Goal: Task Accomplishment & Management: Complete application form

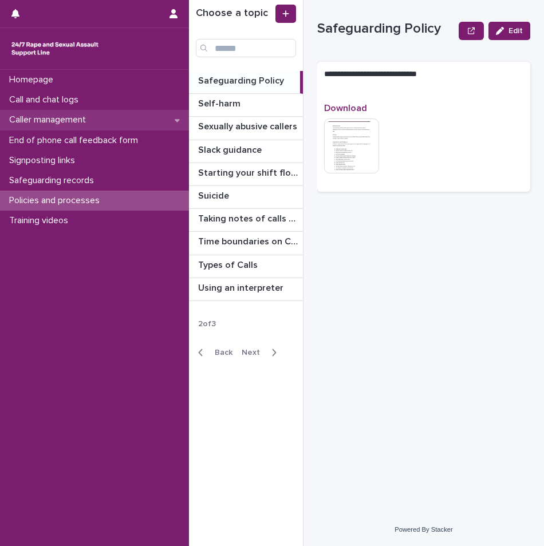
click at [57, 120] on p "Caller management" at bounding box center [50, 119] width 90 height 11
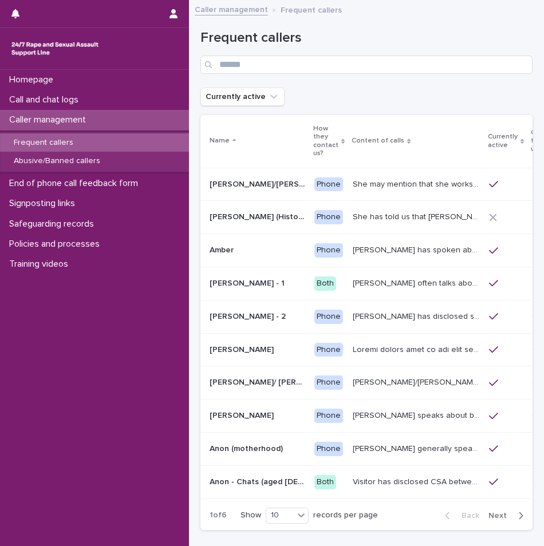
click at [532, 251] on p at bounding box center [543, 251] width 22 height 10
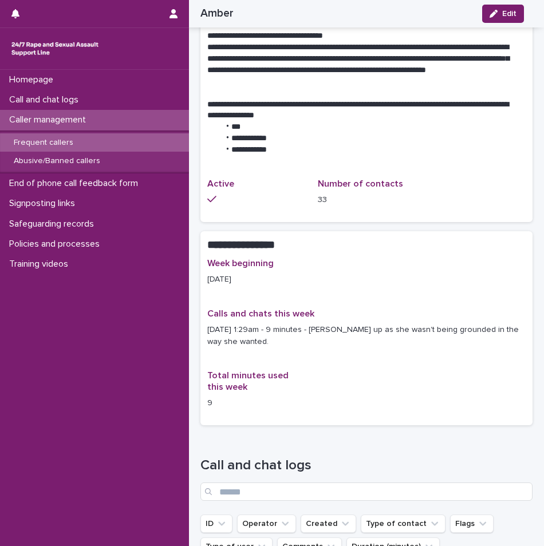
scroll to position [1145, 0]
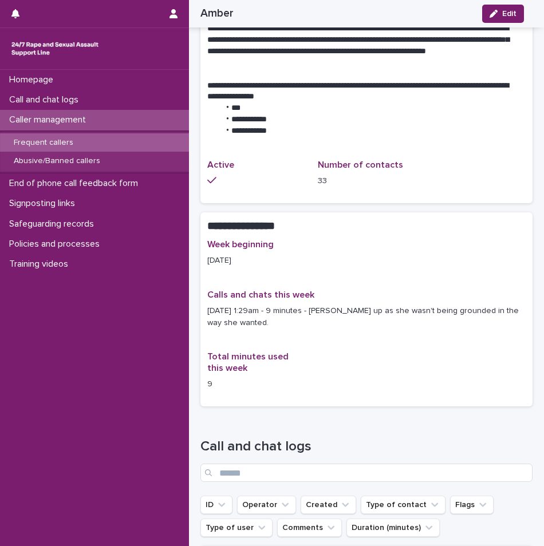
click at [43, 121] on p "Caller management" at bounding box center [50, 119] width 90 height 11
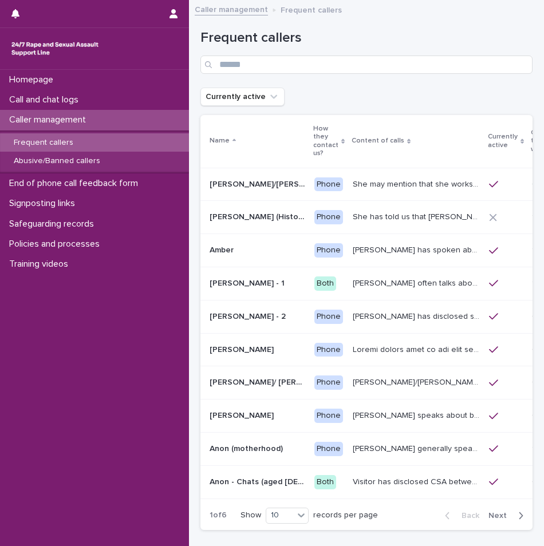
click at [353, 282] on p "[PERSON_NAME] often talks about being raped a night before or [DATE] or a month…" at bounding box center [417, 282] width 129 height 12
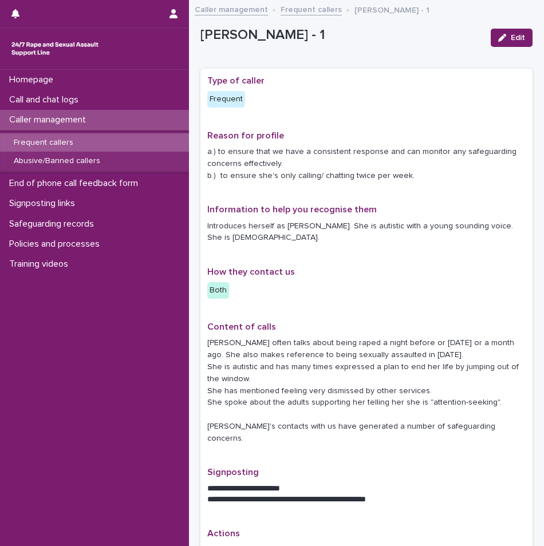
click at [88, 119] on p "Caller management" at bounding box center [50, 119] width 90 height 11
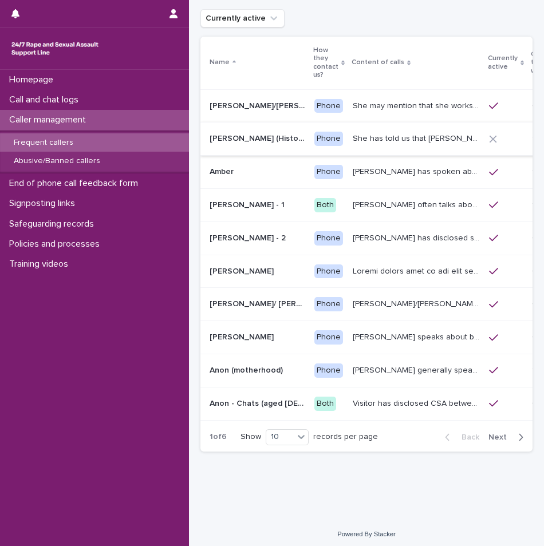
scroll to position [82, 0]
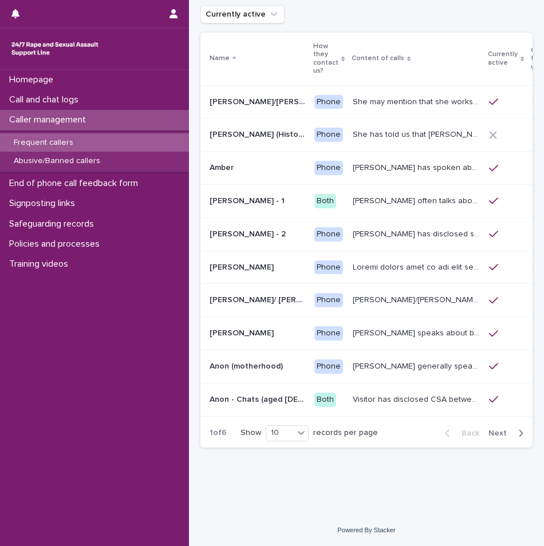
click at [500, 433] on span "Next" at bounding box center [500, 433] width 25 height 8
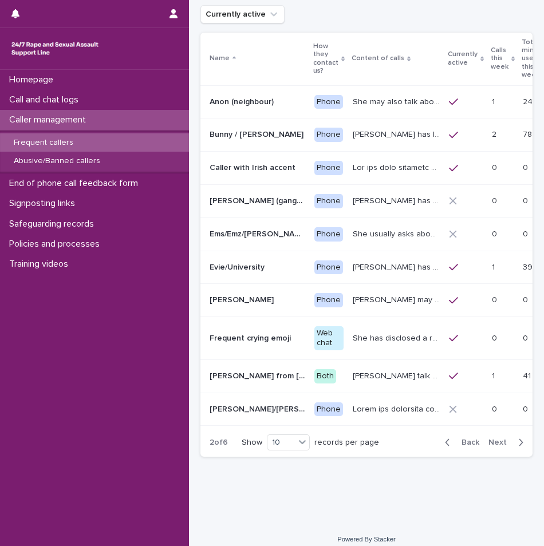
scroll to position [88, 0]
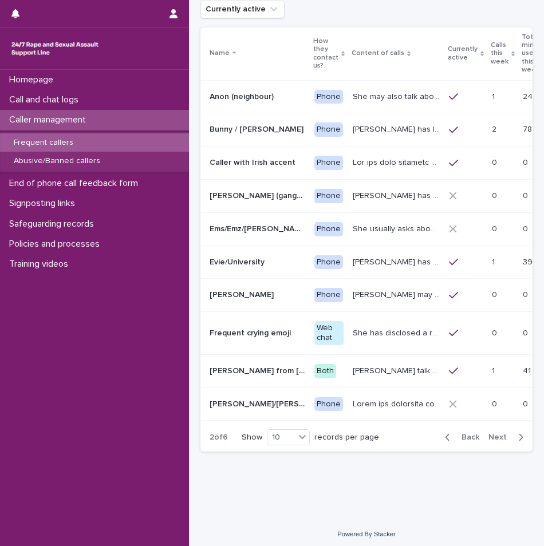
click at [500, 433] on button "Next" at bounding box center [508, 437] width 49 height 10
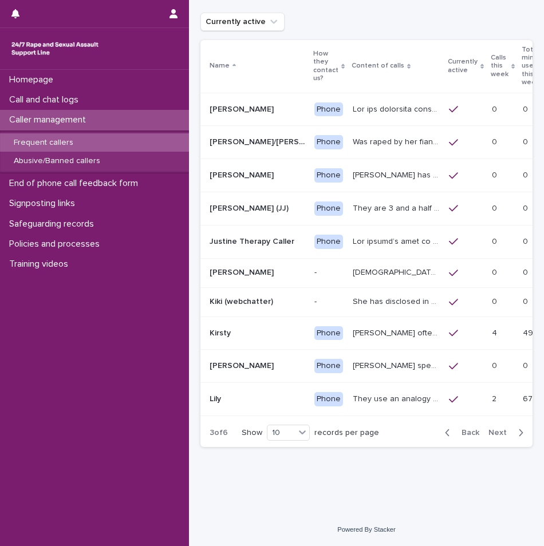
click at [519, 436] on icon "button" at bounding box center [521, 432] width 4 height 7
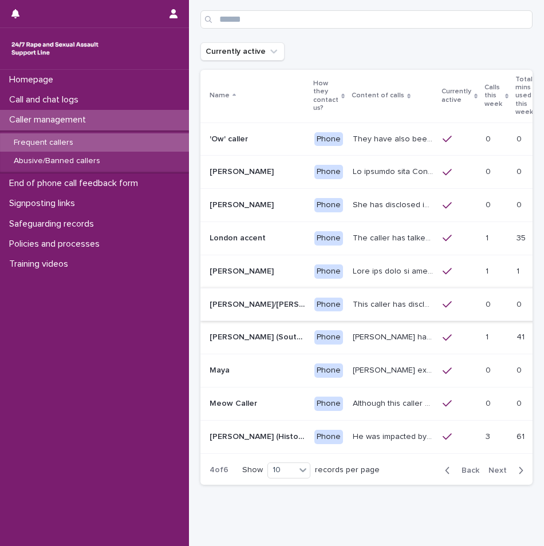
scroll to position [25, 0]
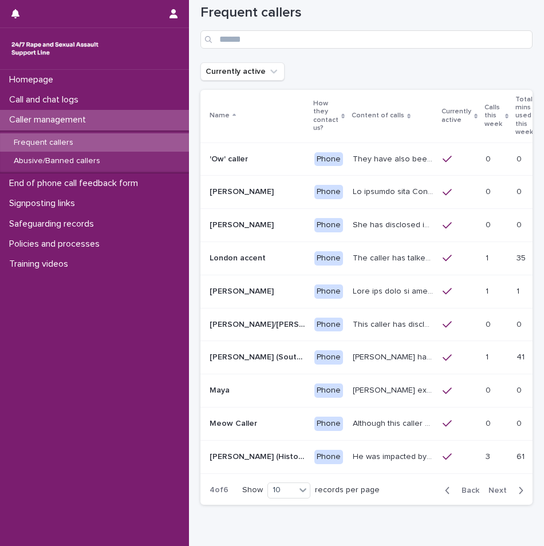
click at [88, 120] on p "Caller management" at bounding box center [50, 119] width 90 height 11
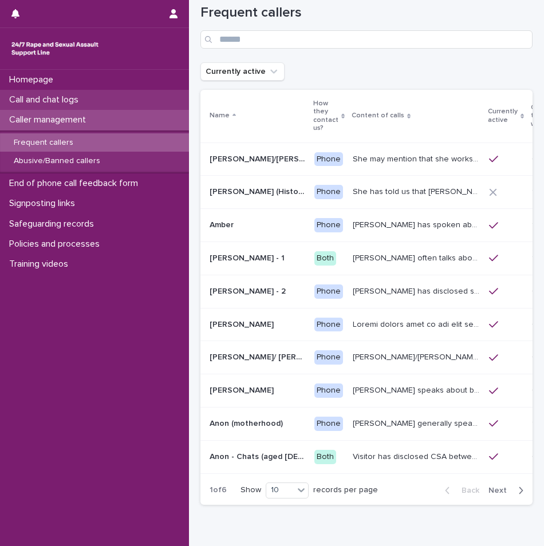
click at [112, 100] on div "Call and chat logs" at bounding box center [94, 100] width 189 height 20
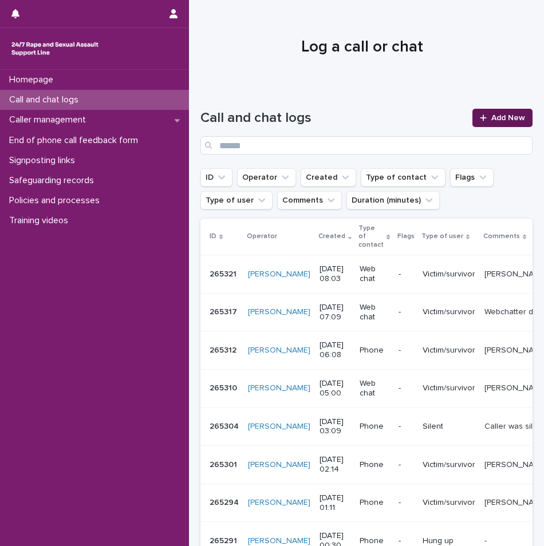
click at [482, 120] on div at bounding box center [485, 118] width 11 height 8
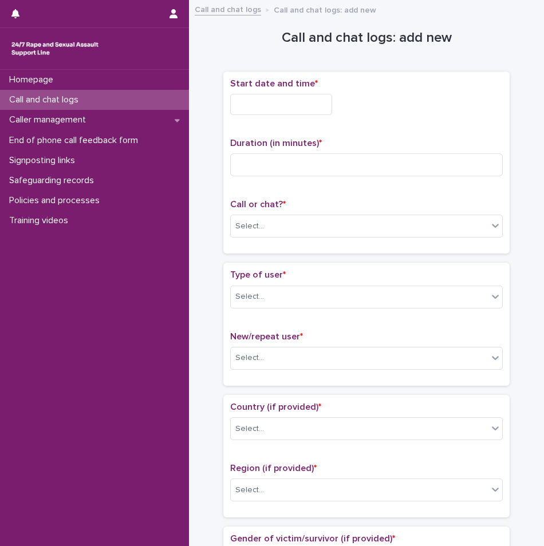
click at [291, 102] on input "text" at bounding box center [281, 104] width 102 height 21
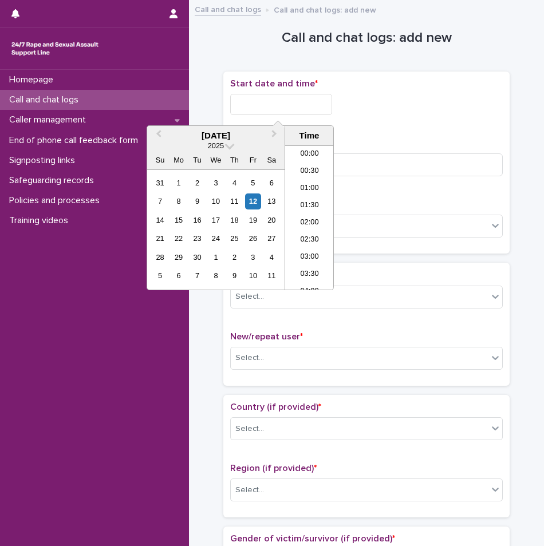
scroll to position [521, 0]
click at [302, 199] on li "16:30" at bounding box center [309, 200] width 49 height 17
click at [299, 100] on input "**********" at bounding box center [281, 104] width 102 height 21
type input "**********"
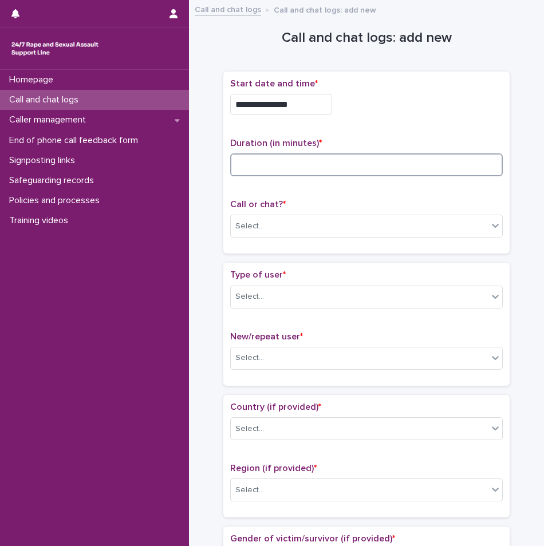
click at [373, 159] on input at bounding box center [366, 164] width 272 height 23
type input "**"
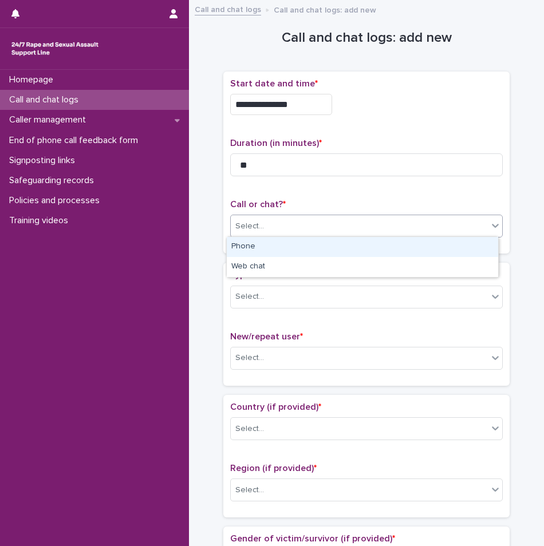
click at [299, 223] on div "Select..." at bounding box center [359, 226] width 257 height 19
click at [268, 247] on div "Phone" at bounding box center [362, 247] width 271 height 20
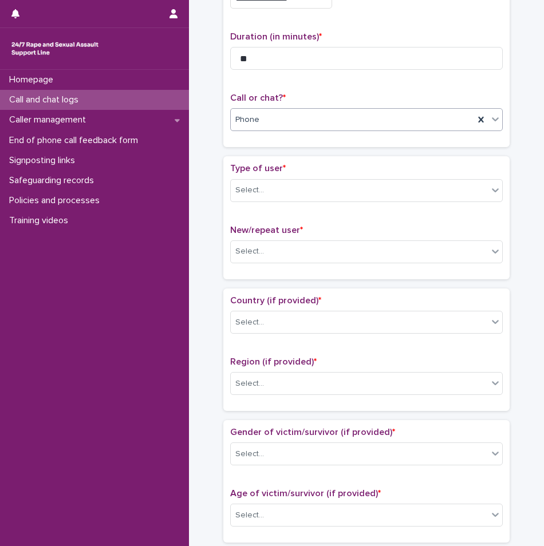
scroll to position [114, 0]
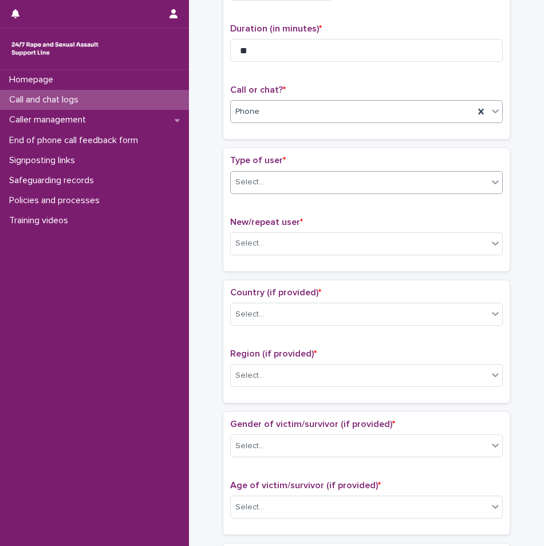
click at [287, 183] on div "Select..." at bounding box center [359, 182] width 257 height 19
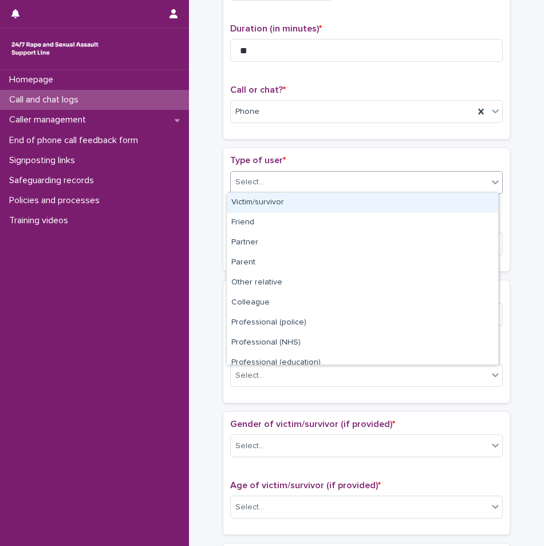
click at [276, 203] on div "Victim/survivor" at bounding box center [362, 203] width 271 height 20
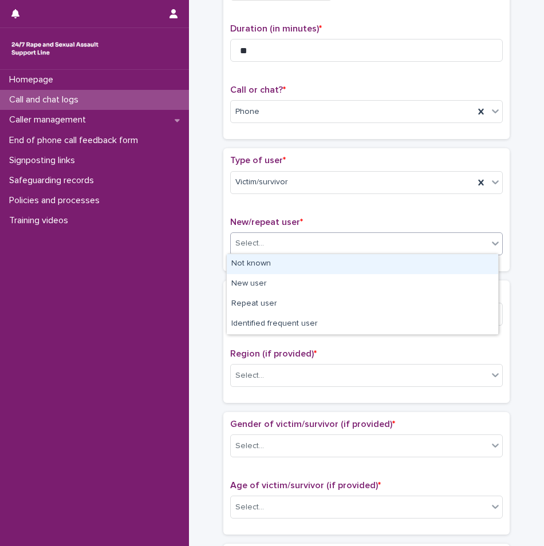
click at [285, 240] on div "Select..." at bounding box center [359, 243] width 257 height 19
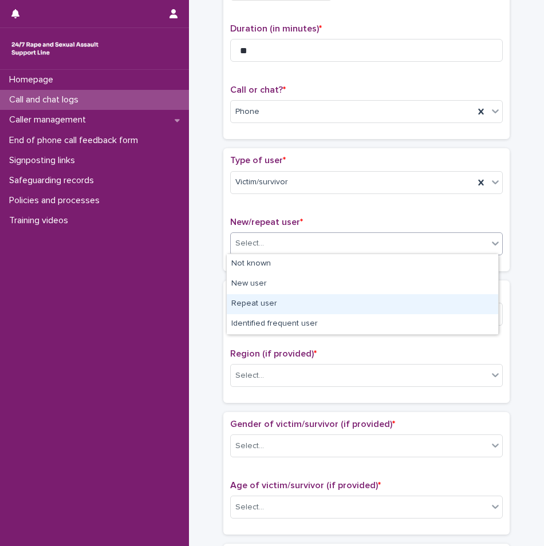
click at [262, 303] on div "Repeat user" at bounding box center [362, 304] width 271 height 20
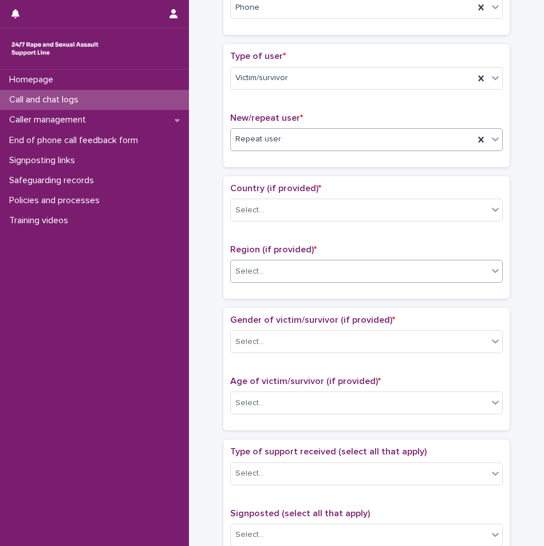
scroll to position [229, 0]
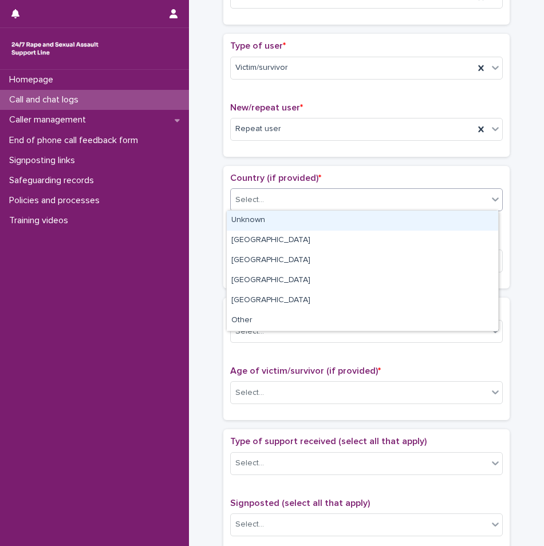
click at [274, 200] on div "Select..." at bounding box center [359, 200] width 257 height 19
click at [266, 221] on div "Unknown" at bounding box center [362, 221] width 271 height 20
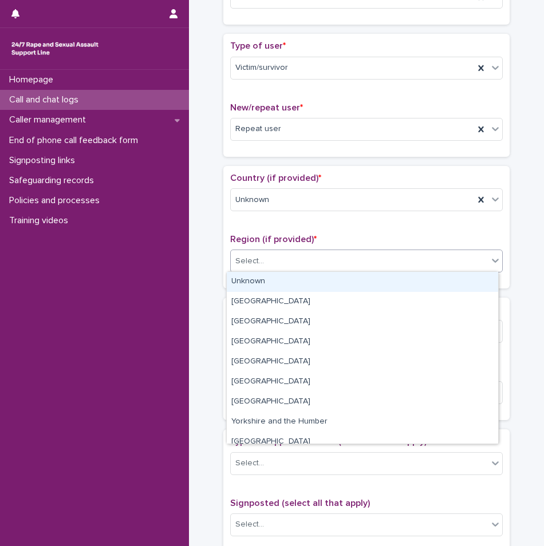
click at [266, 262] on div "Select..." at bounding box center [359, 261] width 257 height 19
click at [254, 282] on div "Unknown" at bounding box center [362, 282] width 271 height 20
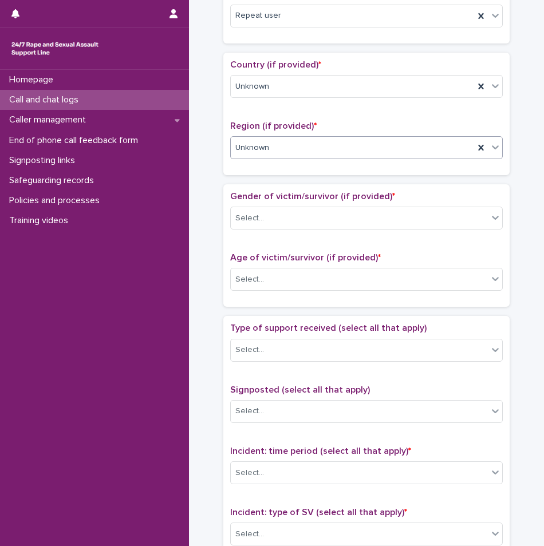
scroll to position [343, 0]
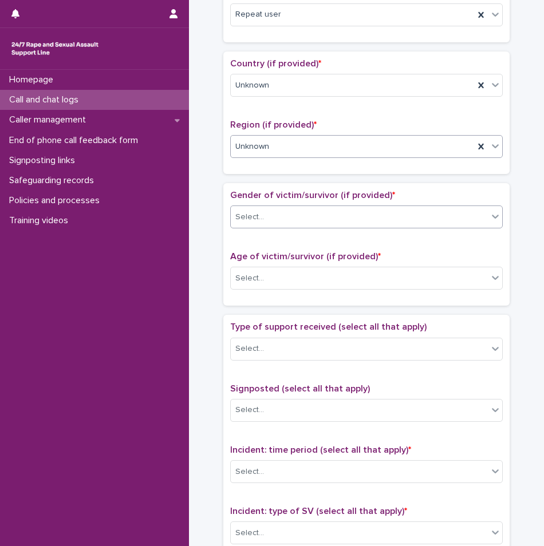
click at [265, 211] on div "Select..." at bounding box center [359, 217] width 257 height 19
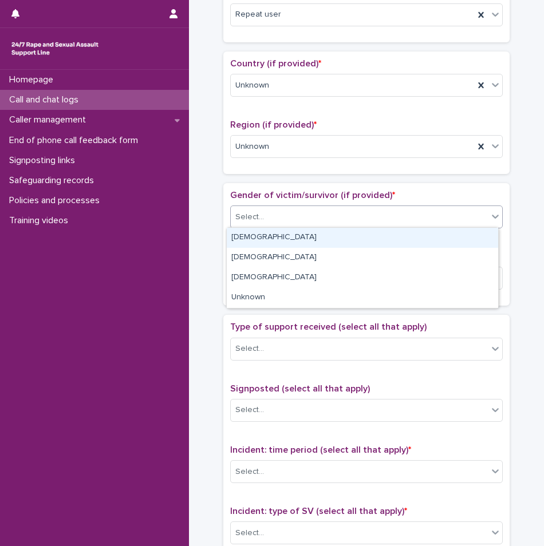
click at [257, 236] on div "[DEMOGRAPHIC_DATA]" at bounding box center [362, 238] width 271 height 20
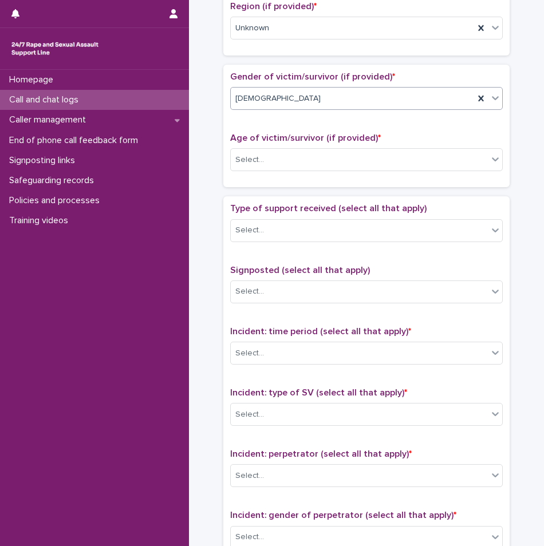
scroll to position [515, 0]
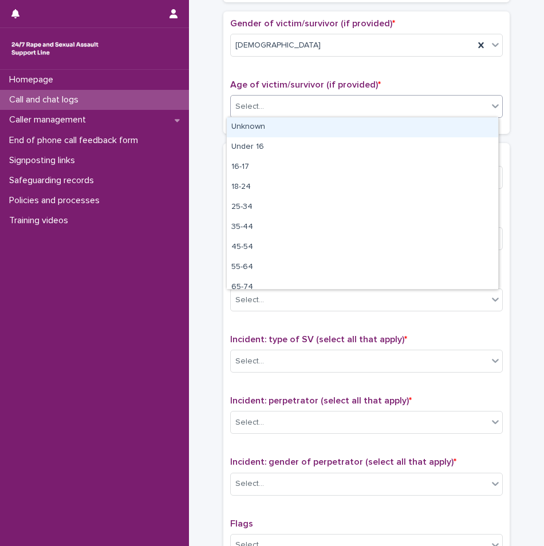
click at [265, 114] on div "Select..." at bounding box center [359, 106] width 257 height 19
click at [262, 122] on div "Unknown" at bounding box center [362, 127] width 271 height 20
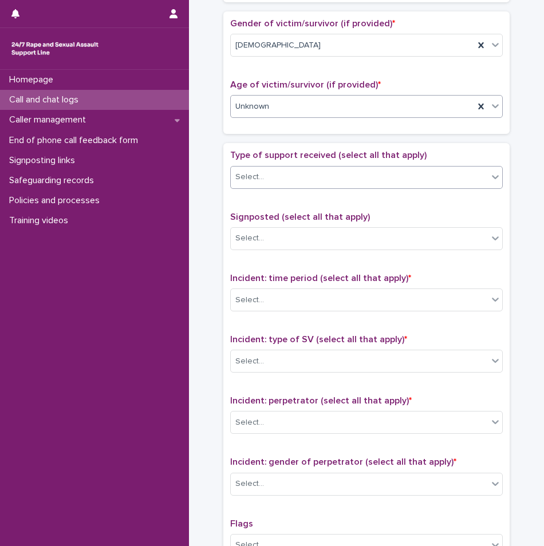
click at [264, 172] on div "Select..." at bounding box center [359, 177] width 257 height 19
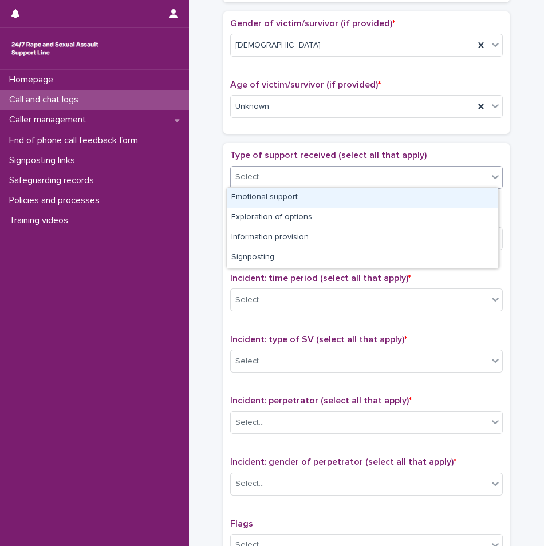
click at [264, 159] on span "Type of support received (select all that apply)" at bounding box center [328, 155] width 196 height 9
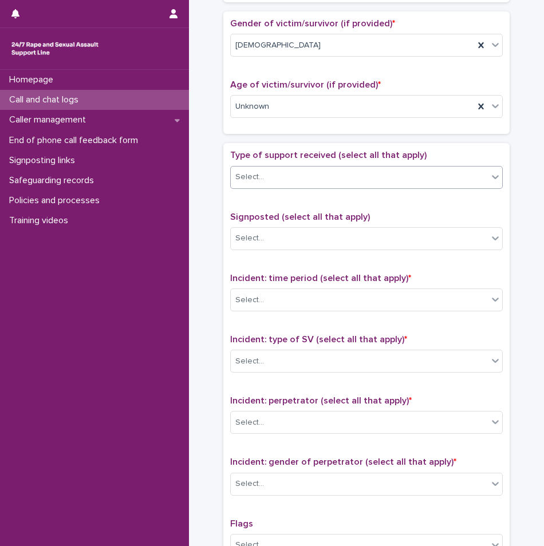
click at [272, 180] on div "Select..." at bounding box center [359, 177] width 257 height 19
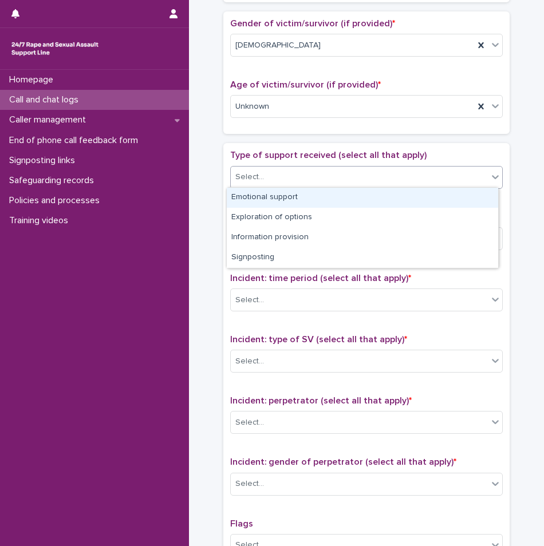
click at [259, 197] on div "Emotional support" at bounding box center [362, 198] width 271 height 20
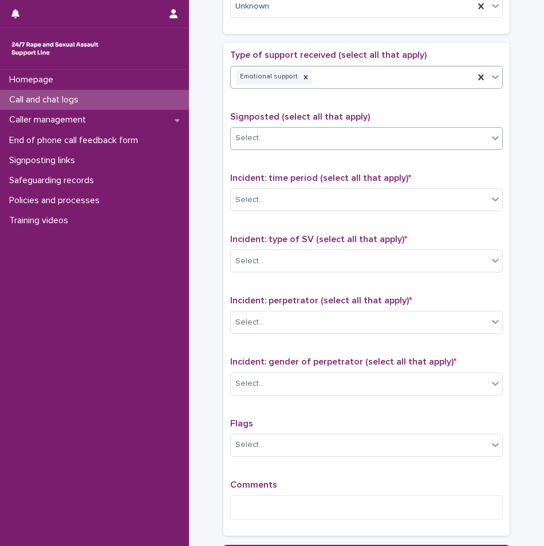
scroll to position [630, 0]
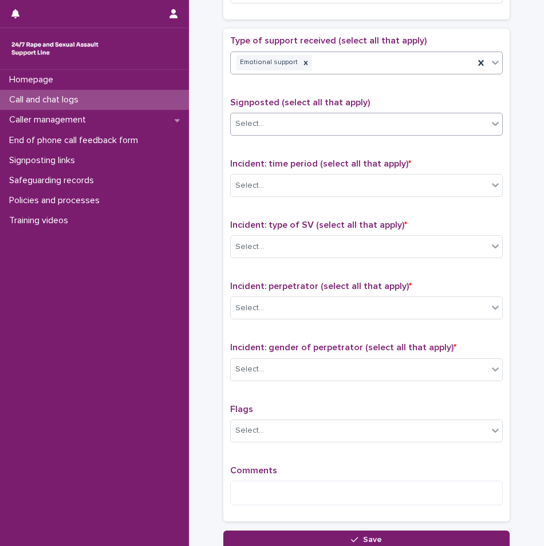
click at [272, 125] on div "Select..." at bounding box center [359, 123] width 257 height 19
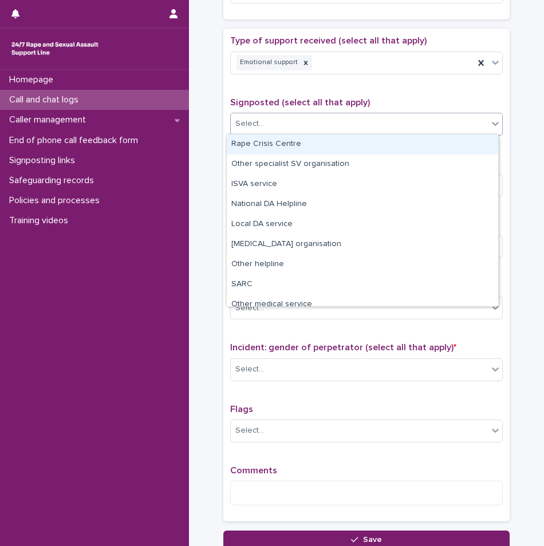
click at [306, 86] on div "Type of support received (select all that apply) Emotional support Signposted (…" at bounding box center [366, 274] width 272 height 479
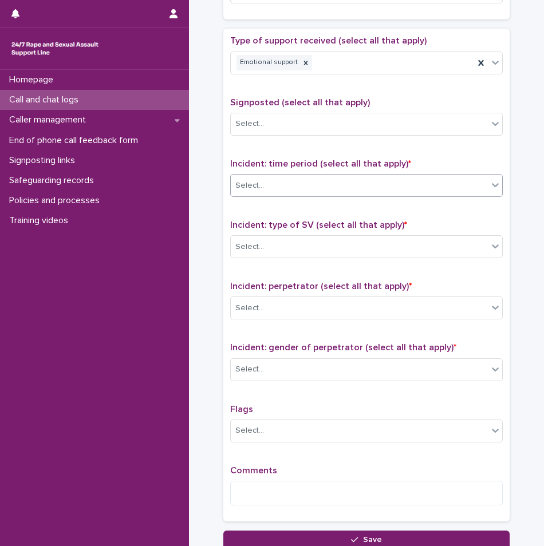
click at [287, 189] on div "Select..." at bounding box center [359, 185] width 257 height 19
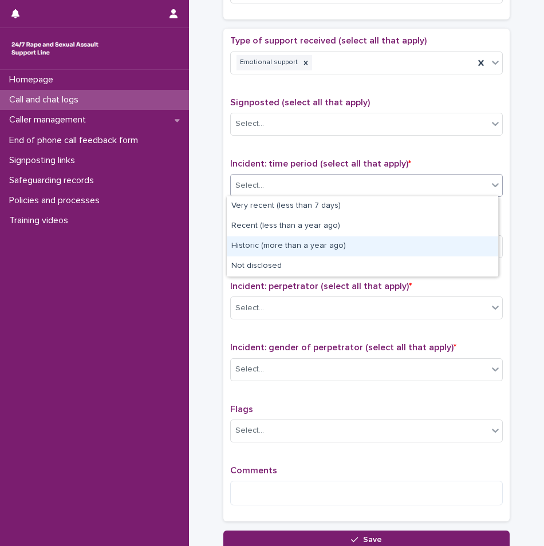
click at [255, 243] on div "Historic (more than a year ago)" at bounding box center [362, 246] width 271 height 20
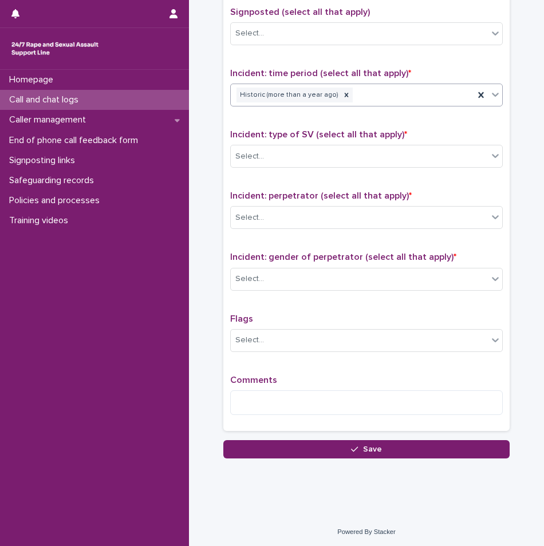
scroll to position [721, 0]
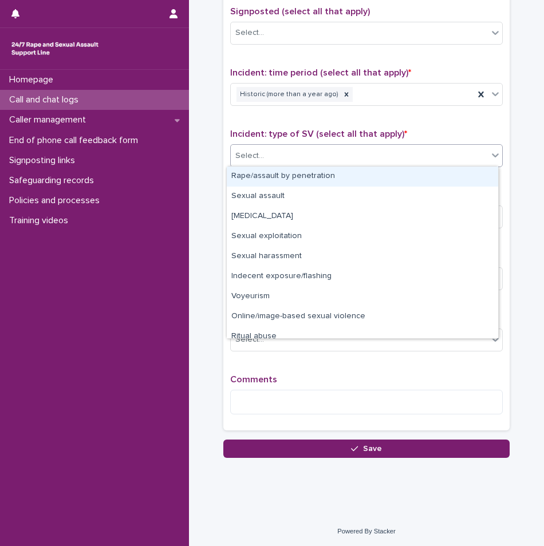
click at [267, 157] on div "Select..." at bounding box center [359, 156] width 257 height 19
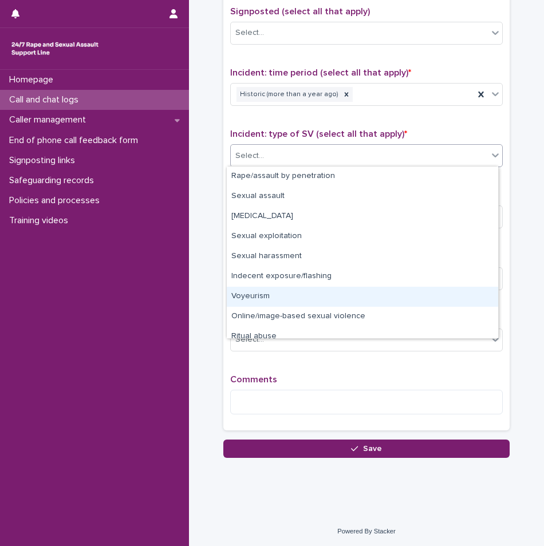
scroll to position [29, 0]
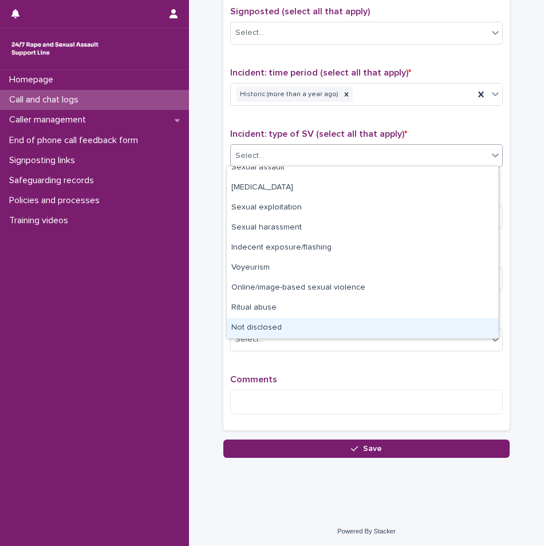
click at [261, 325] on div "Not disclosed" at bounding box center [362, 328] width 271 height 20
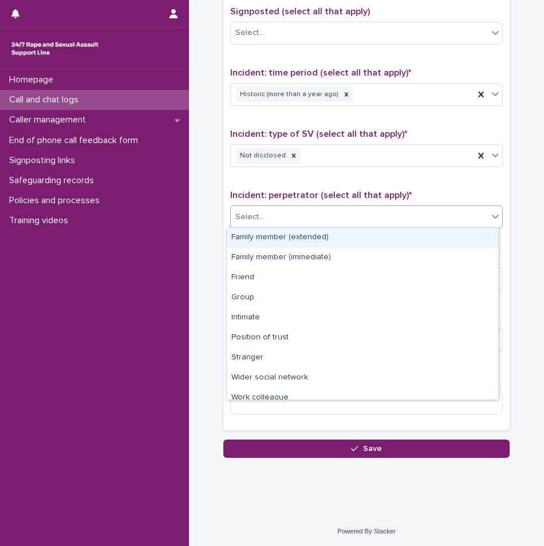
click at [269, 224] on div "Select..." at bounding box center [359, 217] width 257 height 19
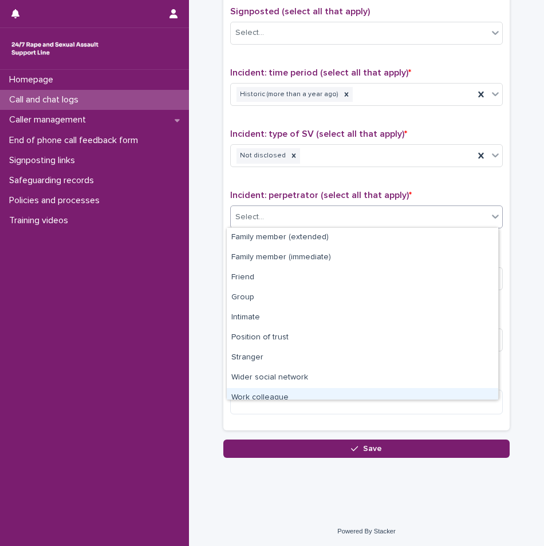
scroll to position [49, 0]
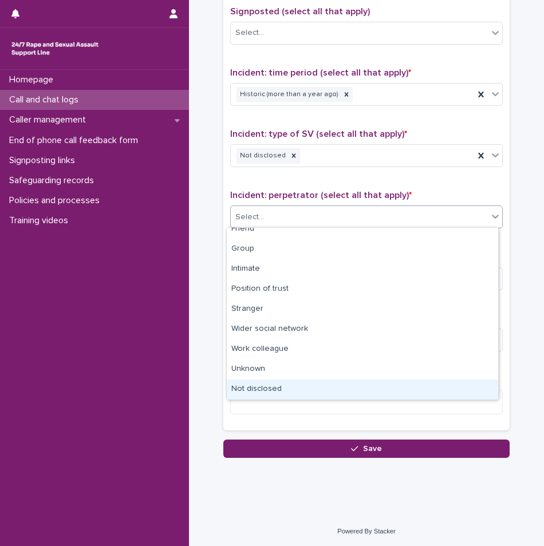
click at [267, 389] on div "Not disclosed" at bounding box center [362, 389] width 271 height 20
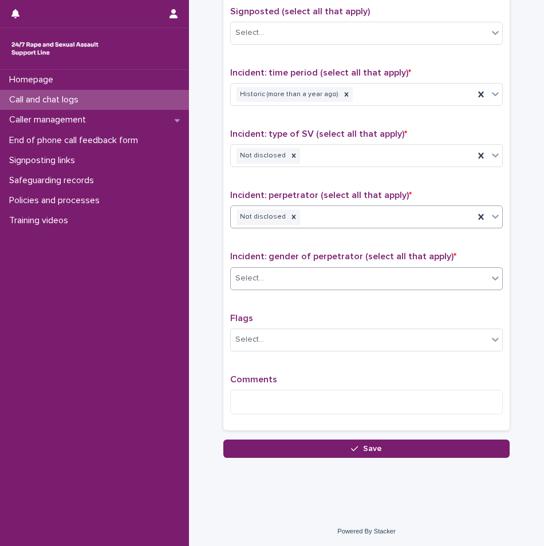
click at [268, 279] on div "Select..." at bounding box center [359, 278] width 257 height 19
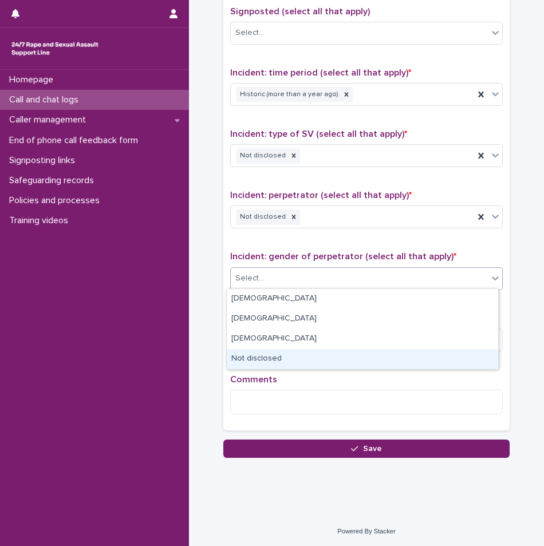
click at [268, 361] on div "Not disclosed" at bounding box center [362, 359] width 271 height 20
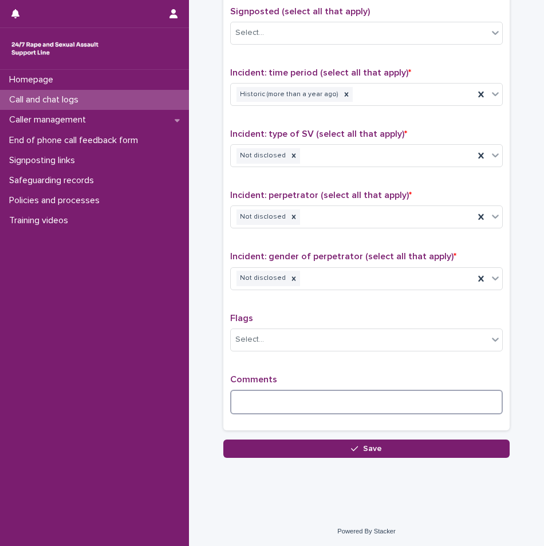
click at [258, 394] on textarea at bounding box center [366, 402] width 272 height 25
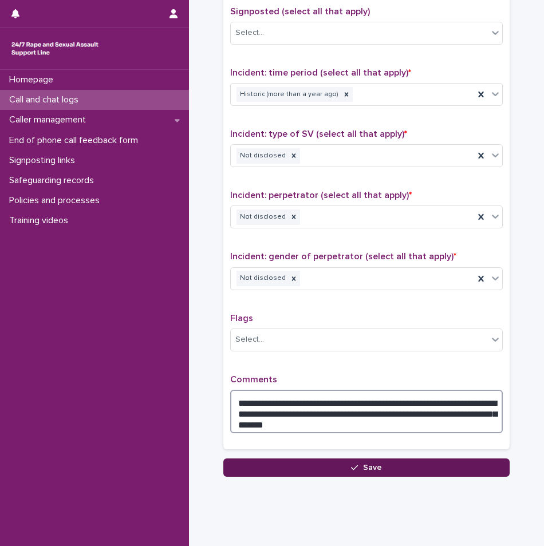
type textarea "**********"
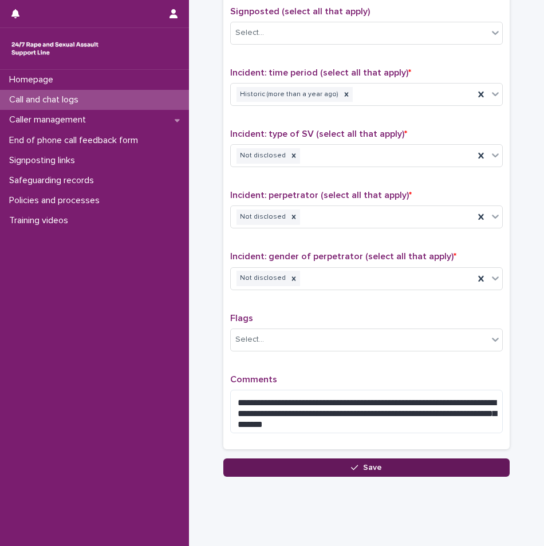
click at [380, 464] on button "Save" at bounding box center [366, 467] width 286 height 18
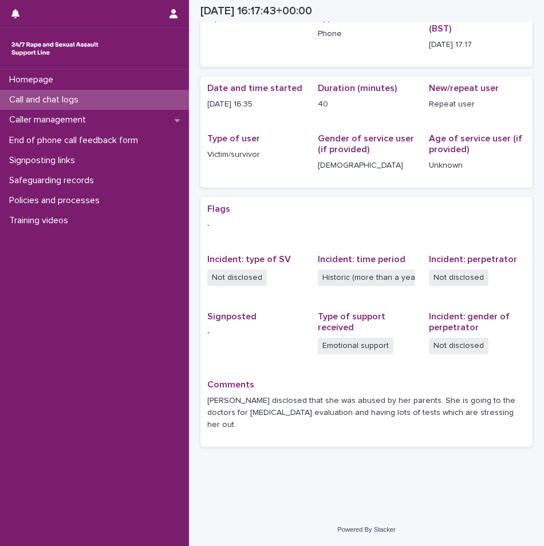
scroll to position [51, 0]
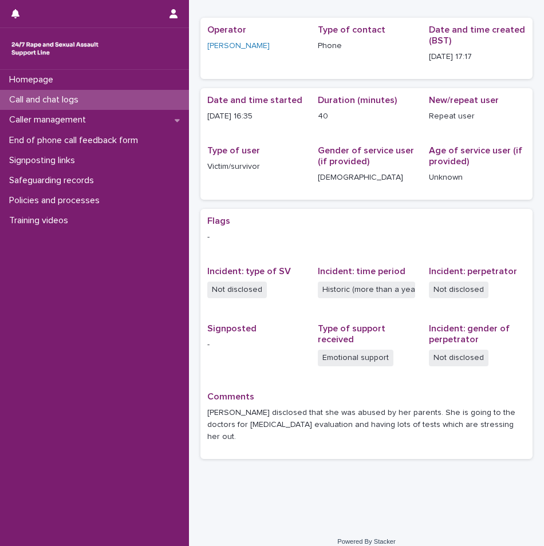
click at [63, 100] on p "Call and chat logs" at bounding box center [46, 99] width 83 height 11
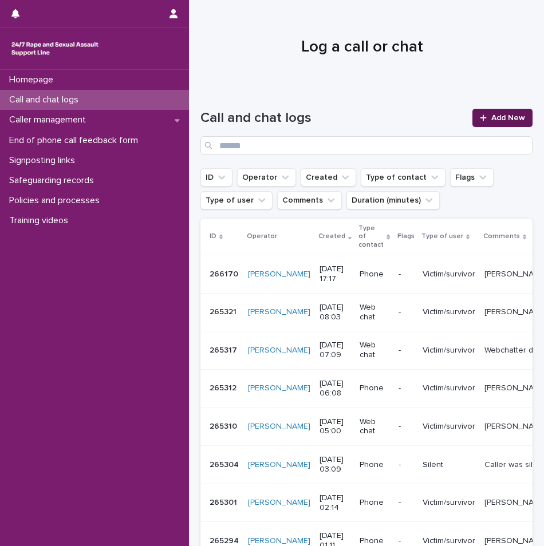
click at [490, 124] on link "Add New" at bounding box center [502, 118] width 60 height 18
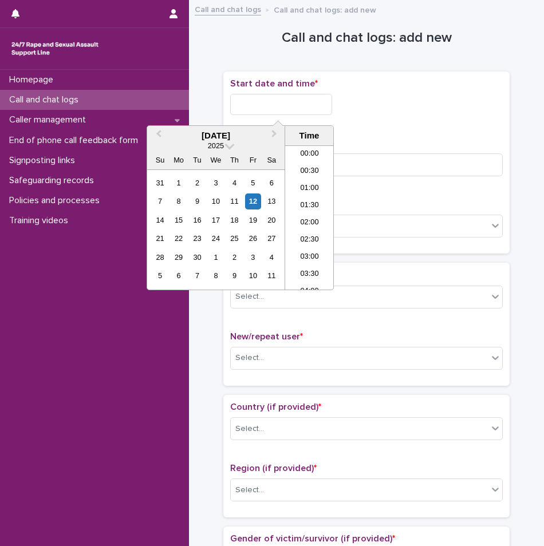
click at [288, 105] on input "text" at bounding box center [281, 104] width 102 height 21
click at [304, 201] on li "17:00" at bounding box center [309, 200] width 49 height 17
click at [303, 102] on input "**********" at bounding box center [281, 104] width 102 height 21
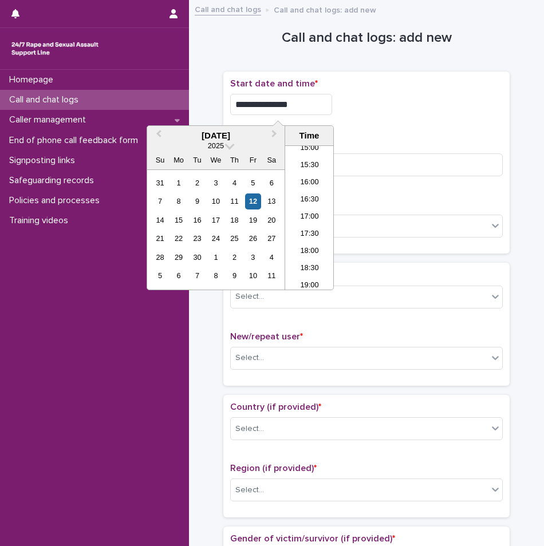
type input "**********"
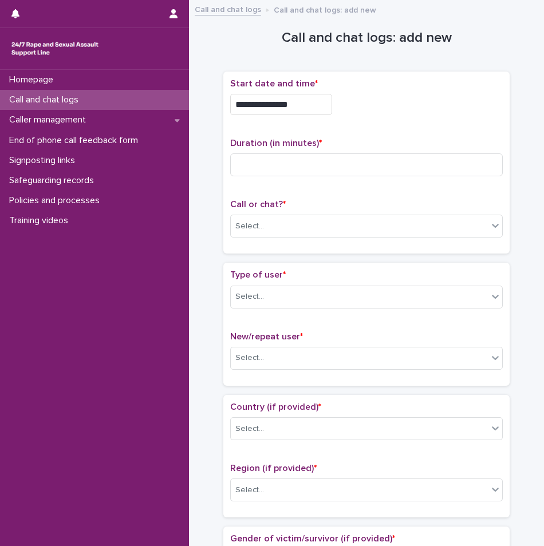
click at [383, 112] on div "**********" at bounding box center [366, 104] width 272 height 21
click at [346, 155] on input at bounding box center [366, 164] width 272 height 23
type input "*"
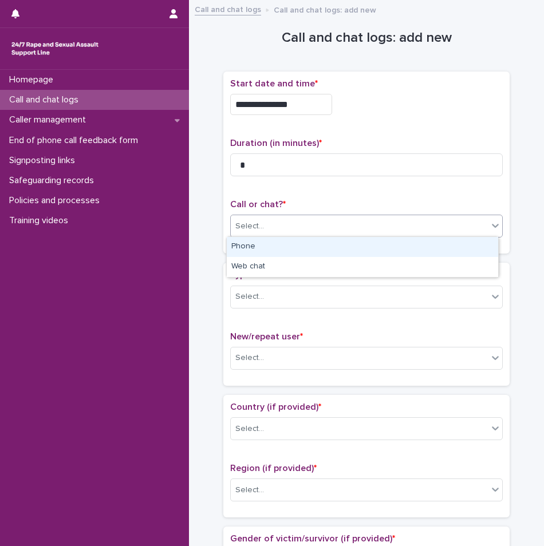
click at [319, 234] on div "Select..." at bounding box center [359, 226] width 257 height 19
click at [270, 246] on div "Phone" at bounding box center [362, 247] width 271 height 20
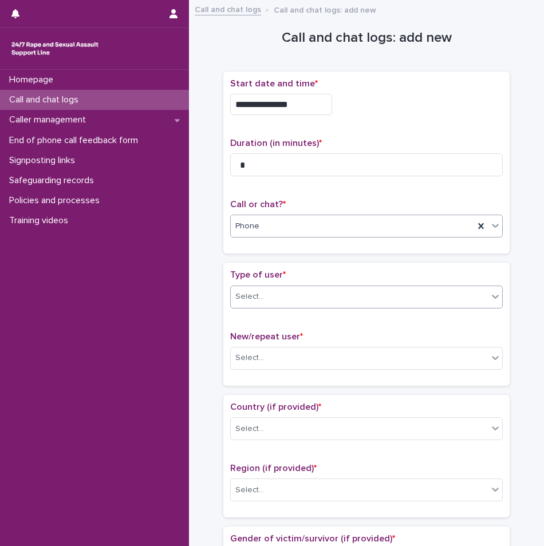
click at [264, 296] on div "Select..." at bounding box center [359, 296] width 257 height 19
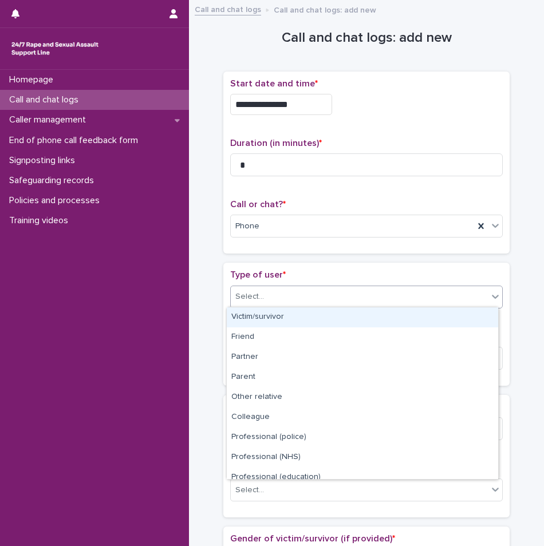
click at [251, 318] on div "Victim/survivor" at bounding box center [362, 317] width 271 height 20
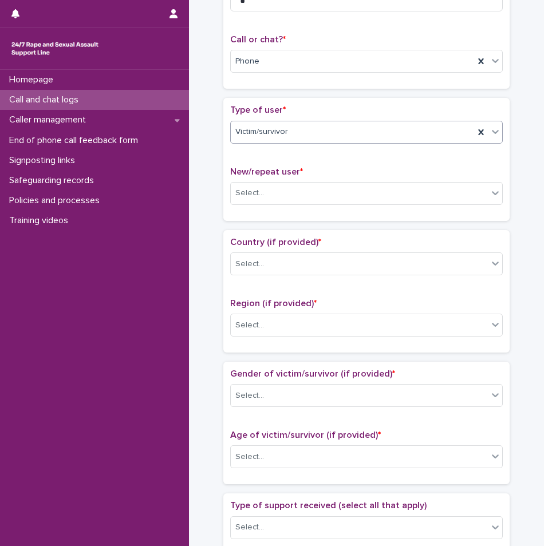
scroll to position [172, 0]
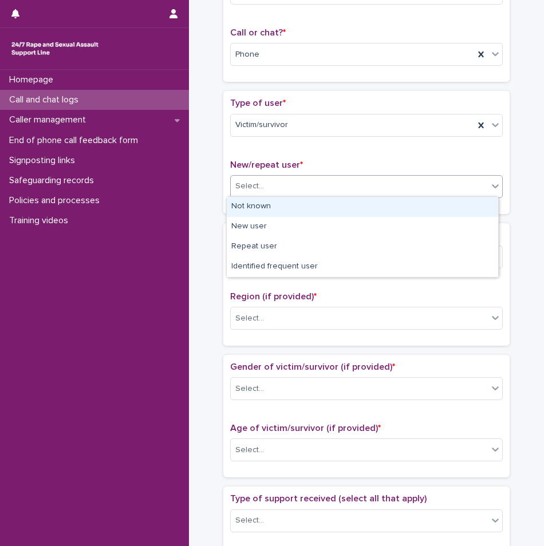
click at [267, 188] on div "Select..." at bounding box center [359, 186] width 257 height 19
click at [258, 205] on div "Not known" at bounding box center [362, 207] width 271 height 20
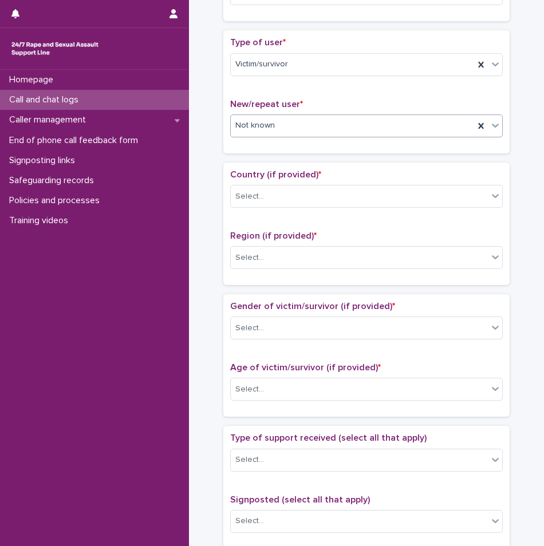
scroll to position [286, 0]
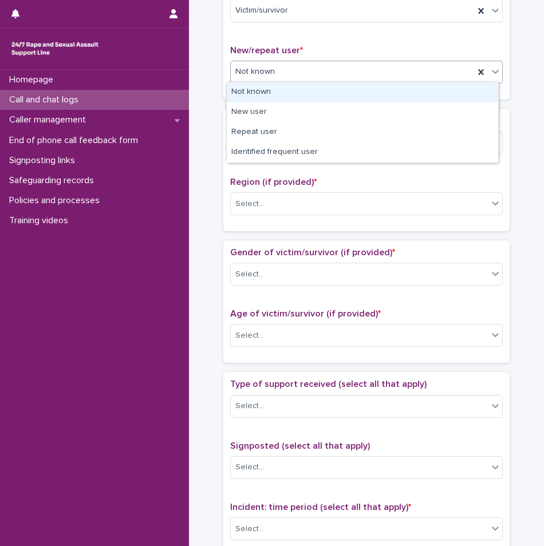
click at [299, 73] on div "Not known" at bounding box center [352, 71] width 243 height 19
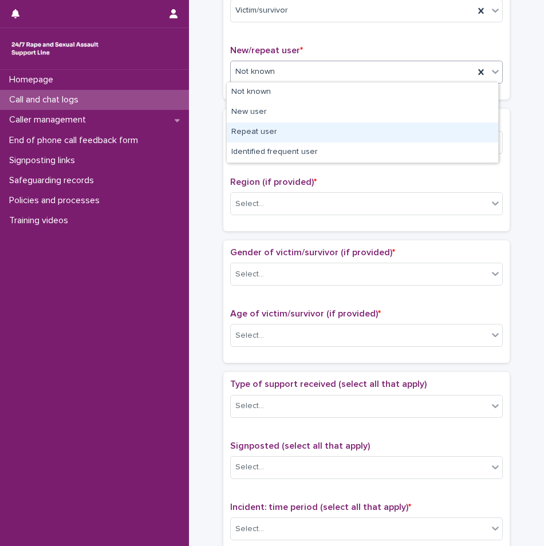
drag, startPoint x: 286, startPoint y: 118, endPoint x: 278, endPoint y: 133, distance: 16.9
click at [278, 133] on div "Repeat user" at bounding box center [362, 132] width 271 height 20
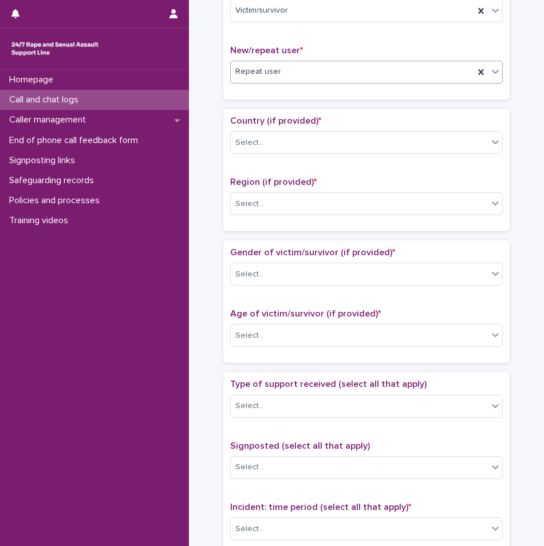
scroll to position [343, 0]
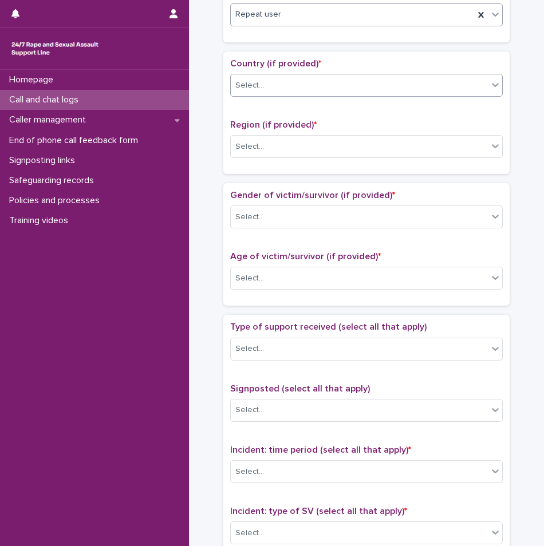
click at [309, 76] on div "Select..." at bounding box center [359, 85] width 257 height 19
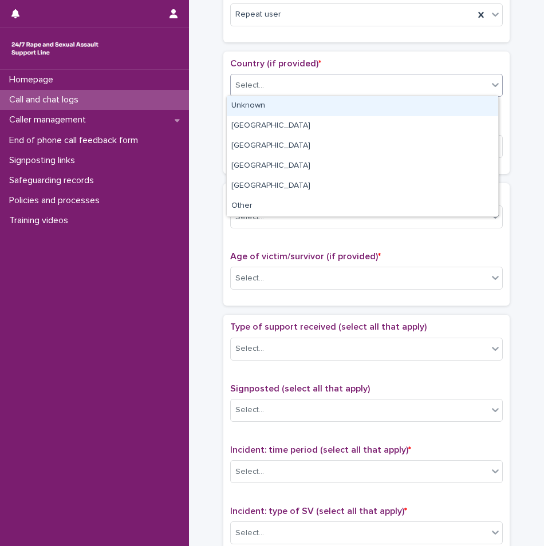
click at [286, 101] on div "Unknown" at bounding box center [362, 106] width 271 height 20
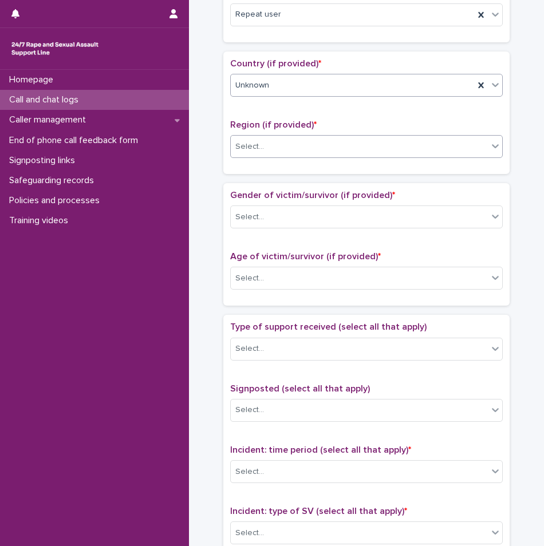
click at [300, 156] on div "Select..." at bounding box center [366, 146] width 272 height 23
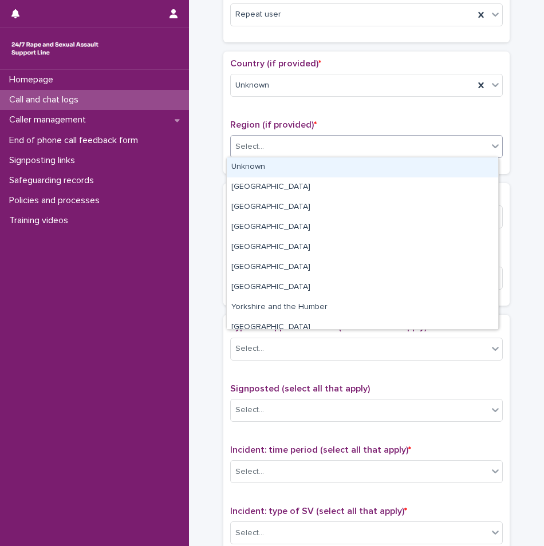
click at [284, 161] on div "Unknown" at bounding box center [362, 167] width 271 height 20
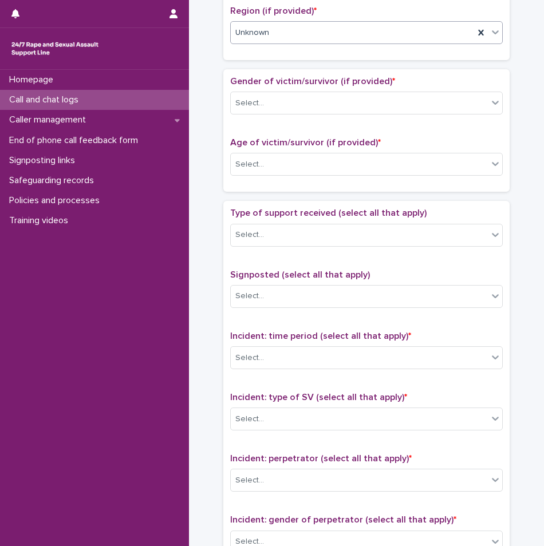
scroll to position [458, 0]
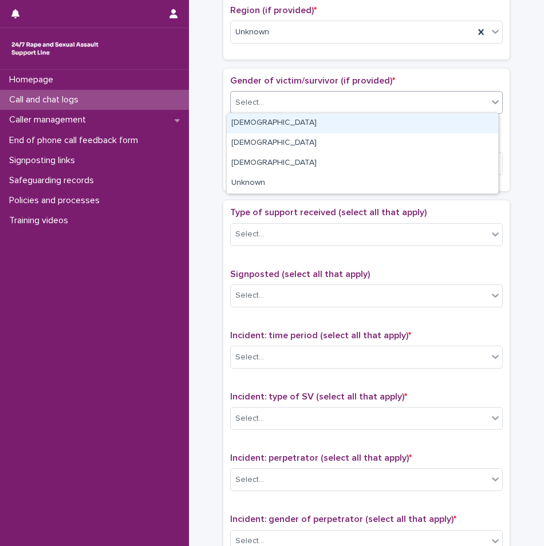
click at [291, 106] on div "Select..." at bounding box center [359, 102] width 257 height 19
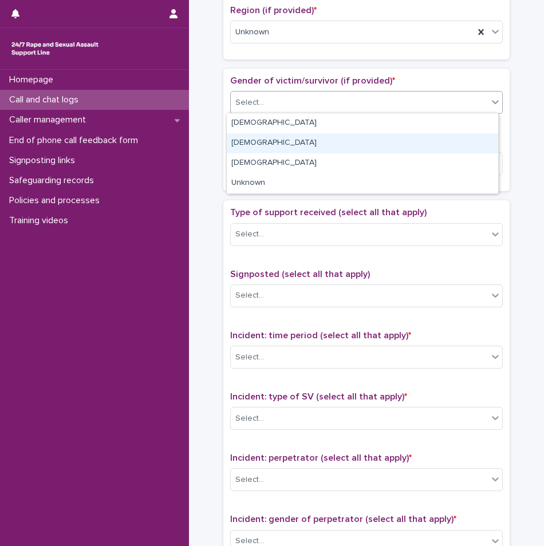
click at [274, 140] on div "[DEMOGRAPHIC_DATA]" at bounding box center [362, 143] width 271 height 20
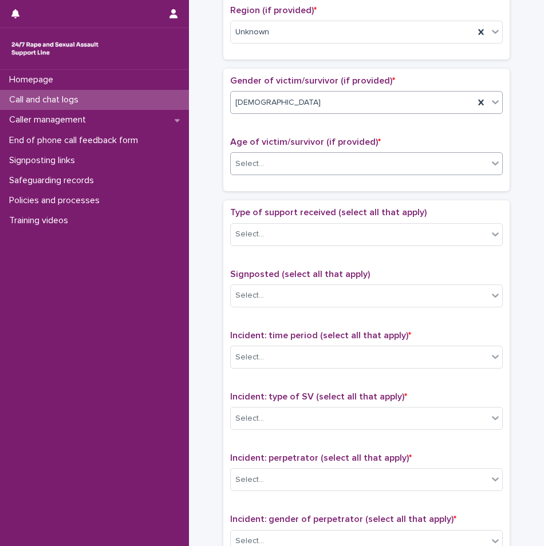
click at [278, 160] on div "Select..." at bounding box center [359, 164] width 257 height 19
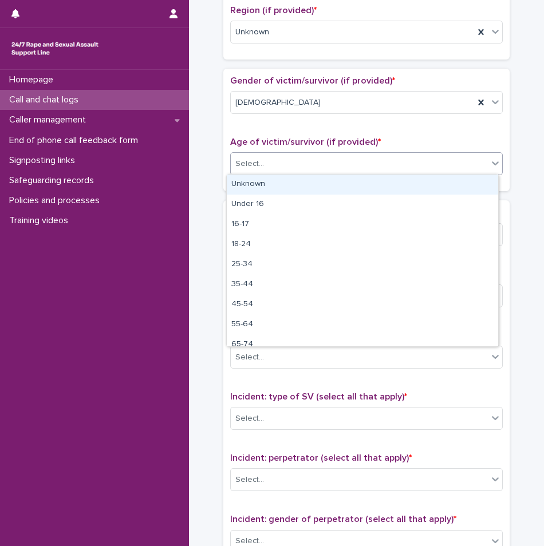
click at [269, 191] on div "Unknown" at bounding box center [362, 185] width 271 height 20
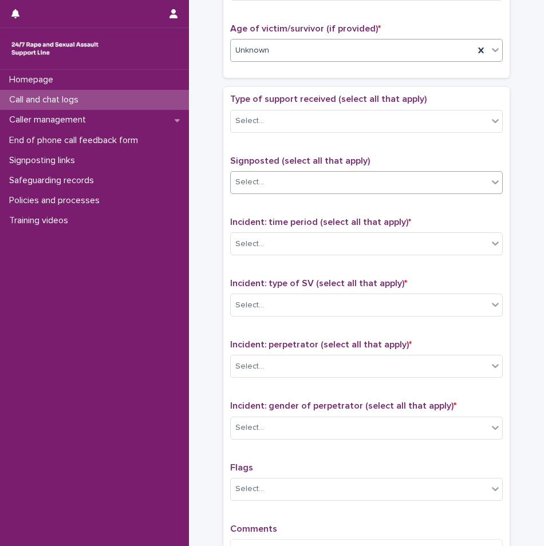
scroll to position [572, 0]
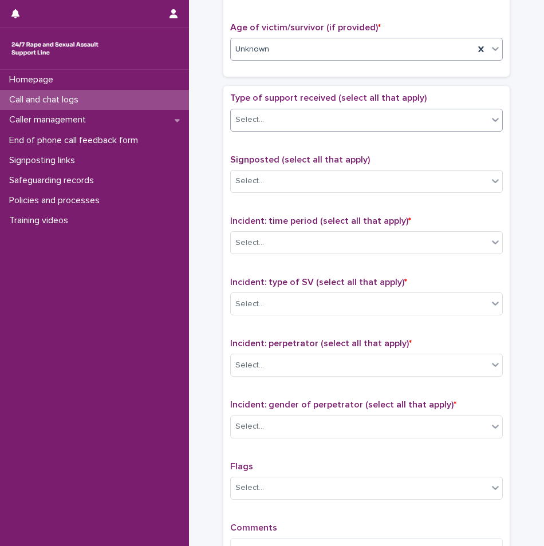
click at [276, 118] on div "Select..." at bounding box center [359, 119] width 257 height 19
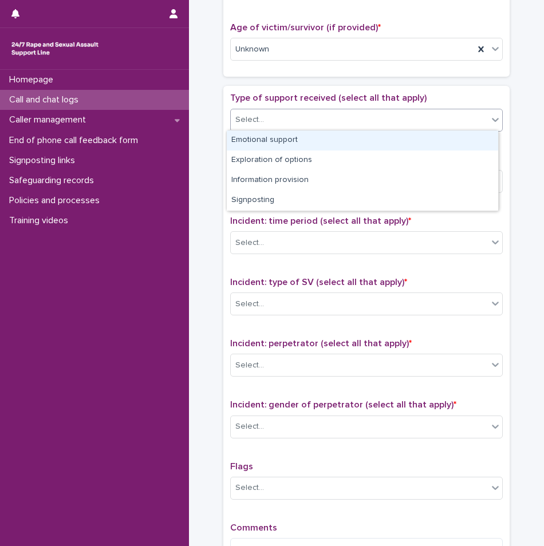
click at [259, 137] on div "Emotional support" at bounding box center [362, 140] width 271 height 20
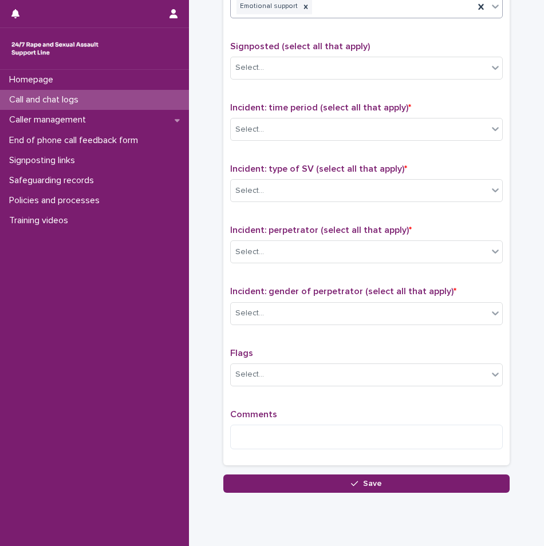
scroll to position [687, 0]
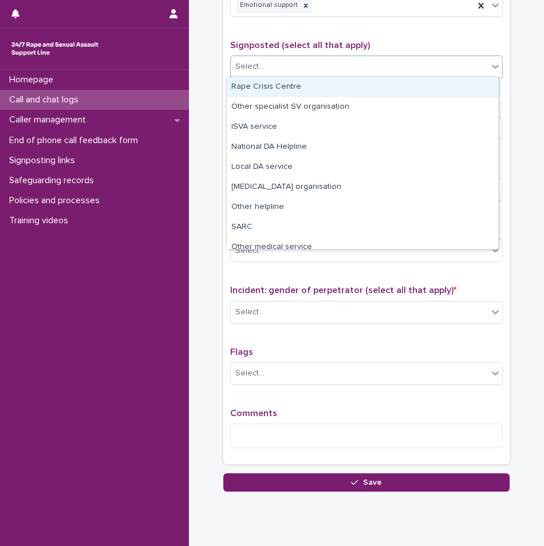
click at [289, 69] on div "Select..." at bounding box center [359, 66] width 257 height 19
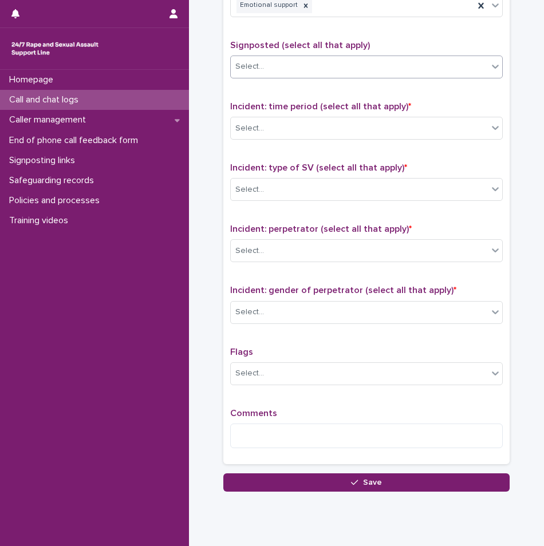
click at [293, 54] on div "Signposted (select all that apply) Select..." at bounding box center [366, 64] width 272 height 48
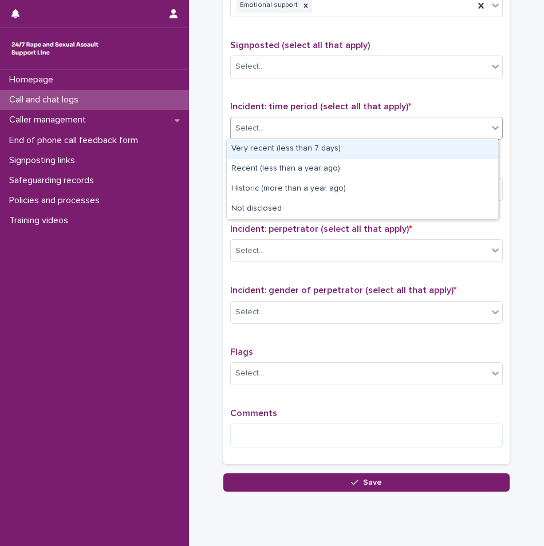
click at [273, 137] on div "Select..." at bounding box center [366, 128] width 272 height 23
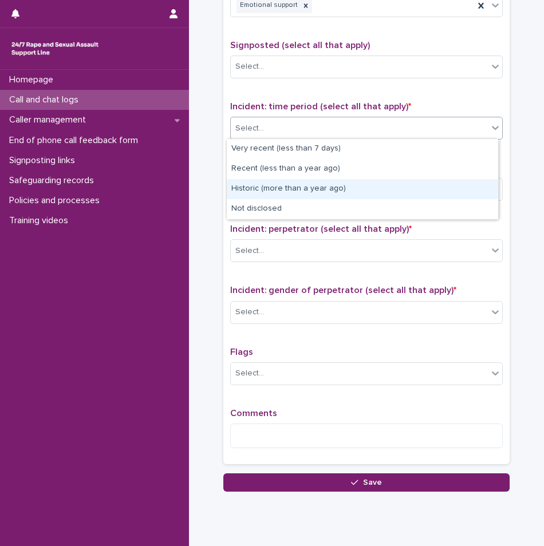
click at [254, 196] on div "Historic (more than a year ago)" at bounding box center [362, 189] width 271 height 20
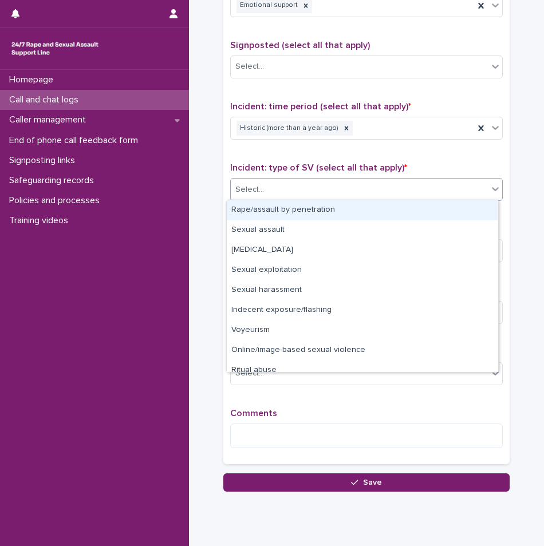
click at [274, 191] on div "Select..." at bounding box center [359, 189] width 257 height 19
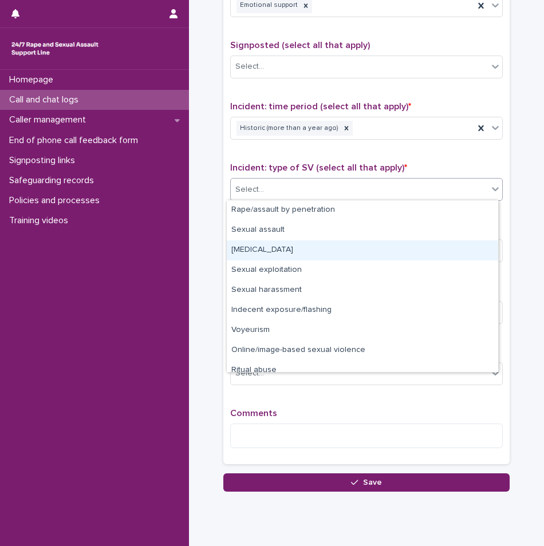
click at [271, 250] on div "[MEDICAL_DATA]" at bounding box center [362, 250] width 271 height 20
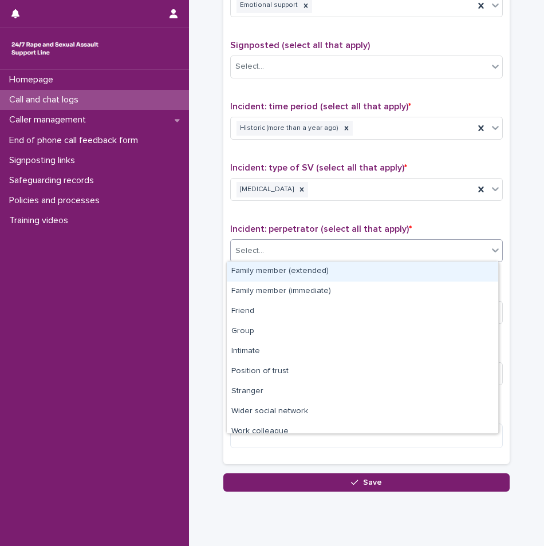
click at [271, 250] on div "Select..." at bounding box center [359, 251] width 257 height 19
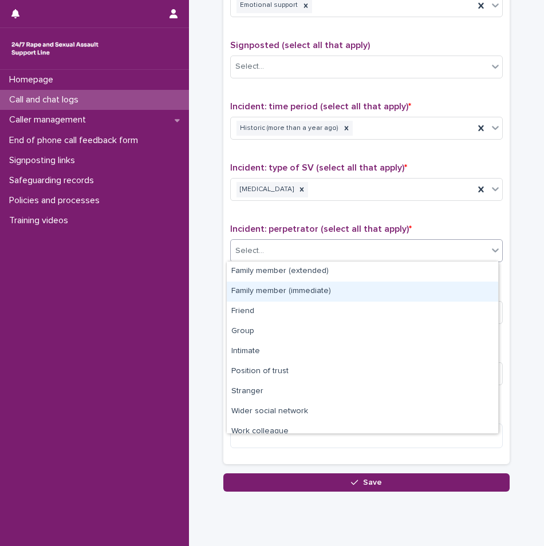
click at [265, 284] on div "Family member (immediate)" at bounding box center [362, 292] width 271 height 20
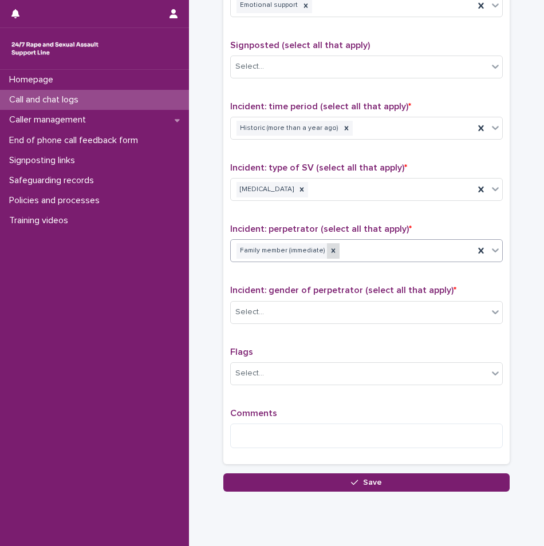
click at [327, 254] on div at bounding box center [333, 250] width 13 height 15
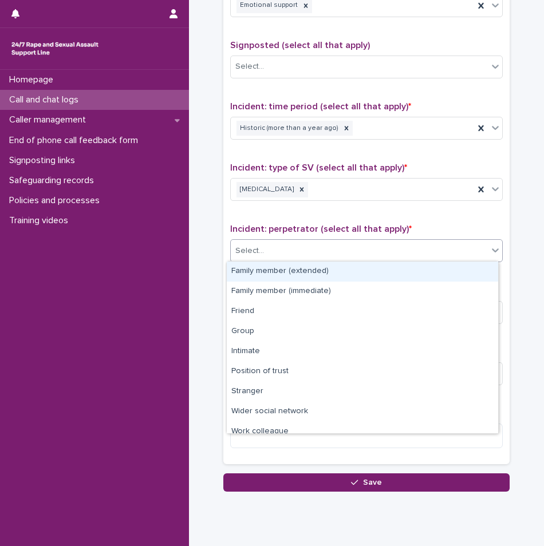
click at [337, 252] on div "Select..." at bounding box center [359, 251] width 257 height 19
click at [325, 273] on div "Family member (extended)" at bounding box center [362, 272] width 271 height 20
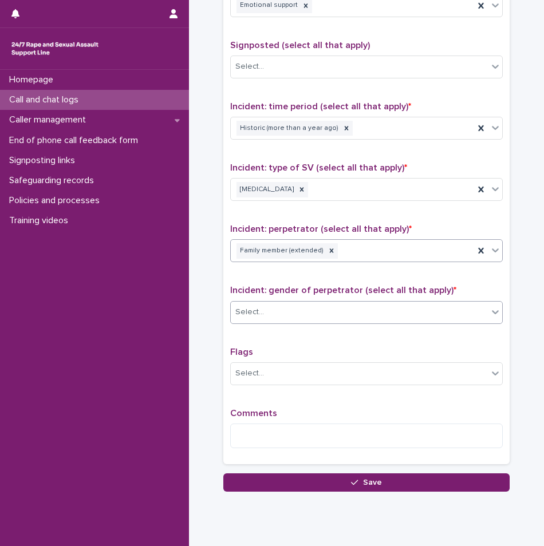
click at [283, 308] on div "Select..." at bounding box center [359, 312] width 257 height 19
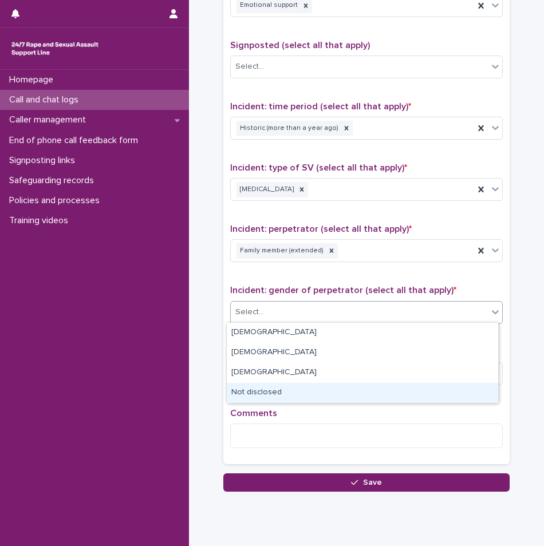
click at [261, 394] on div "Not disclosed" at bounding box center [362, 393] width 271 height 20
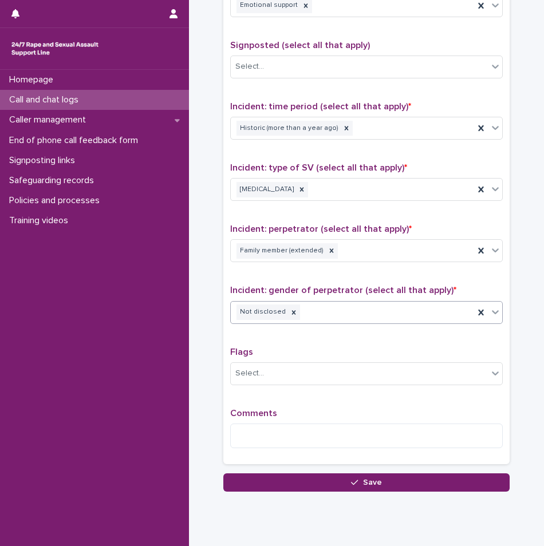
scroll to position [721, 0]
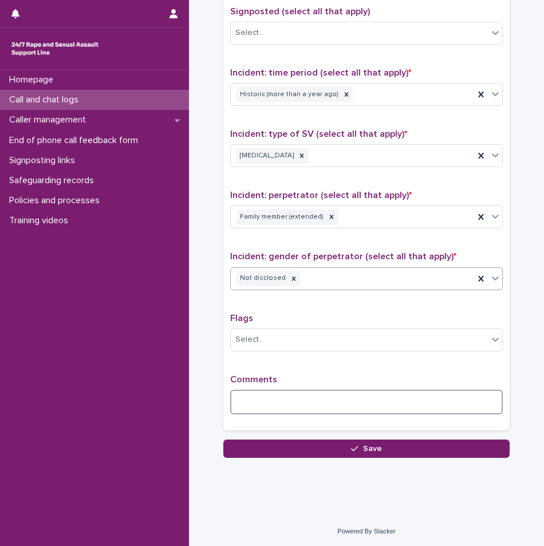
click at [270, 392] on textarea at bounding box center [366, 402] width 272 height 25
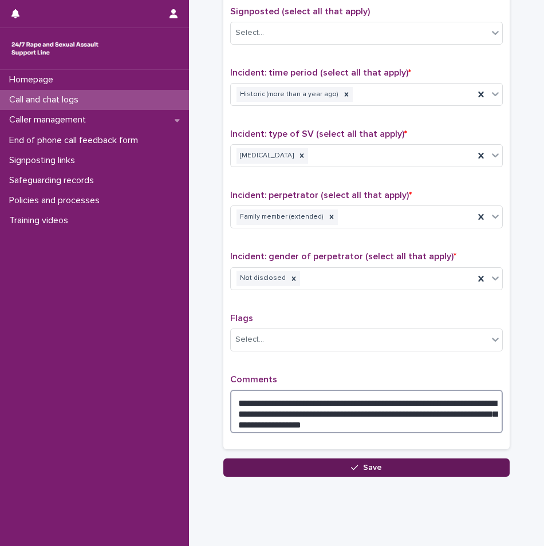
type textarea "**********"
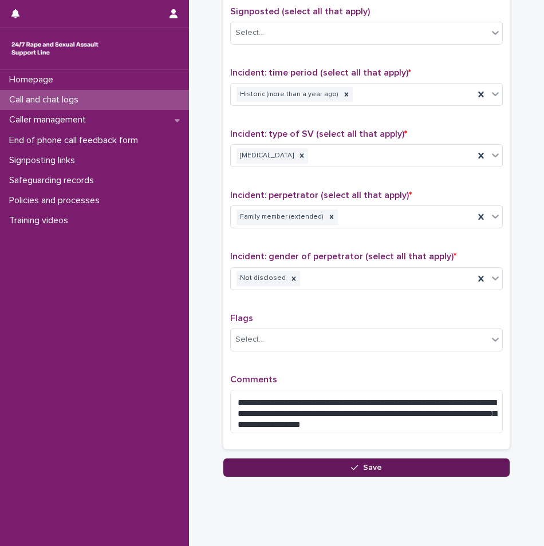
click at [377, 465] on button "Save" at bounding box center [366, 467] width 286 height 18
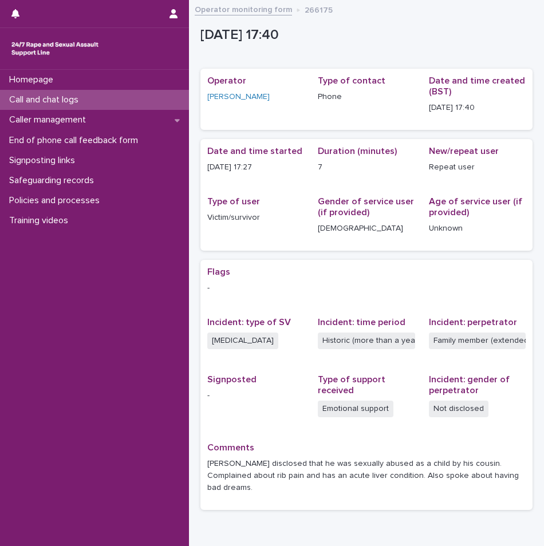
click at [86, 101] on p "Call and chat logs" at bounding box center [46, 99] width 83 height 11
